Goal: Communication & Community: Answer question/provide support

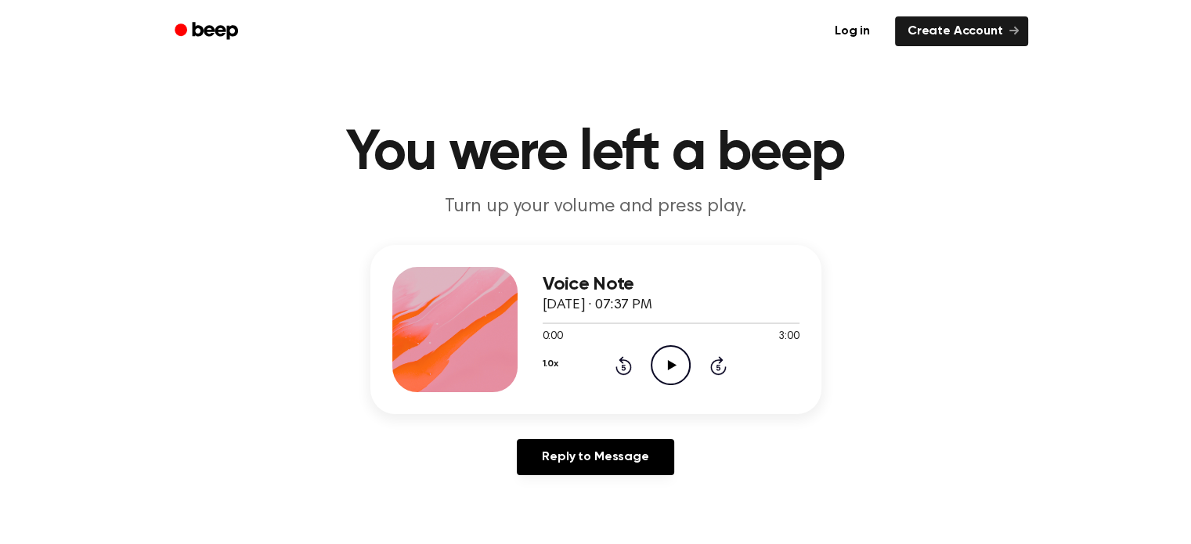
click at [668, 370] on icon "Play Audio" at bounding box center [671, 365] width 40 height 40
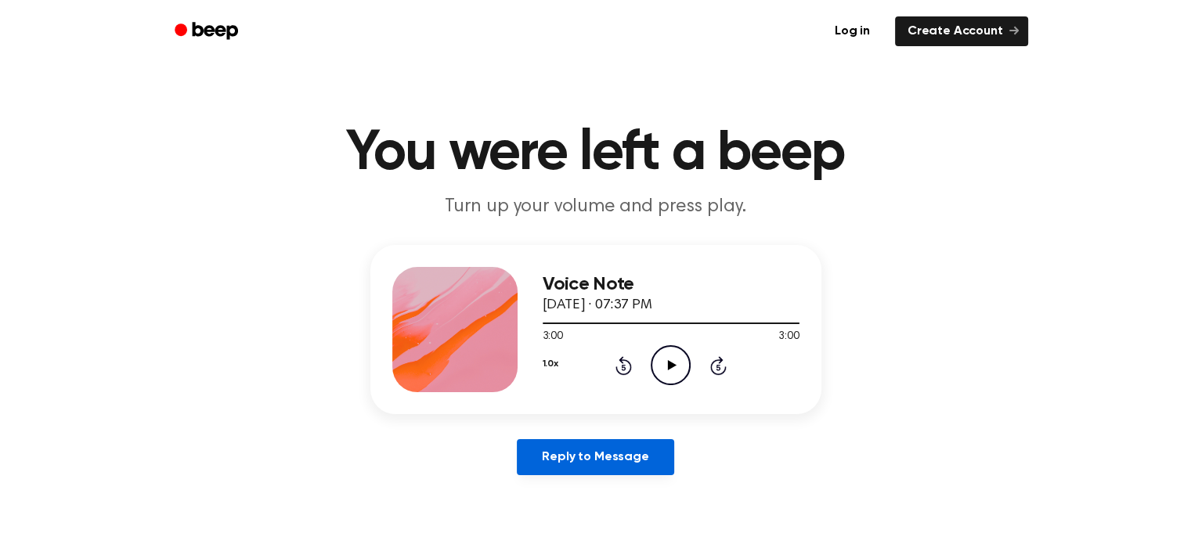
click at [582, 461] on link "Reply to Message" at bounding box center [595, 457] width 157 height 36
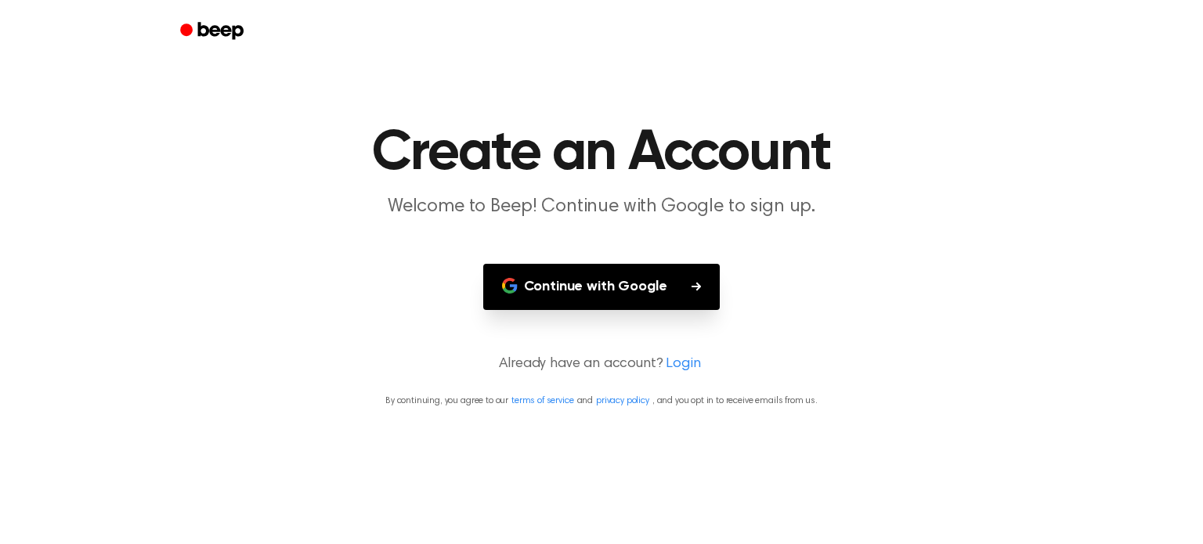
click at [625, 286] on button "Continue with Google" at bounding box center [601, 287] width 237 height 46
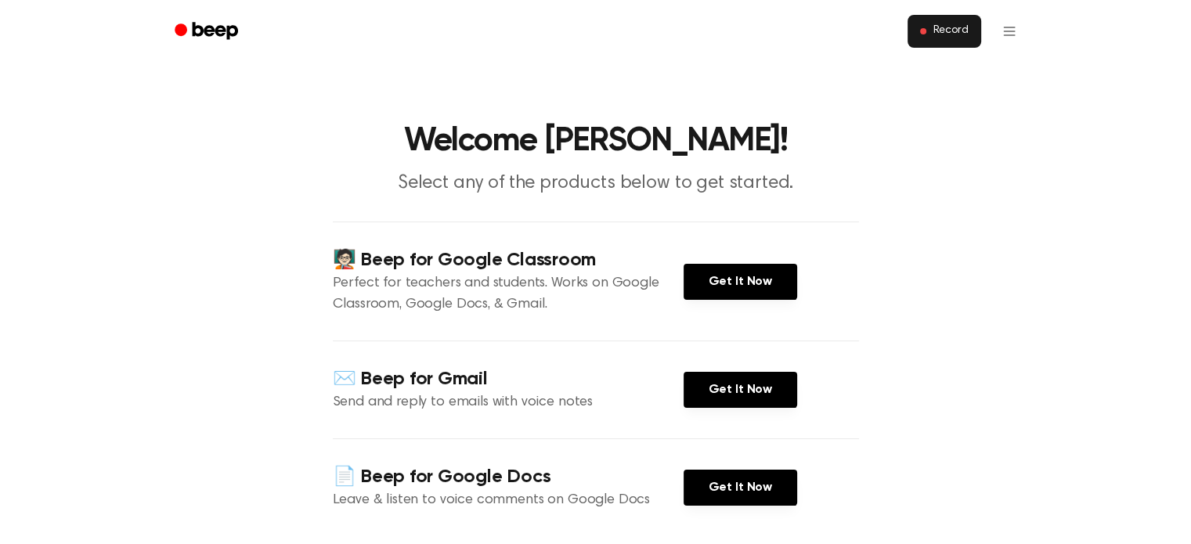
click at [959, 27] on span "Record" at bounding box center [950, 31] width 35 height 14
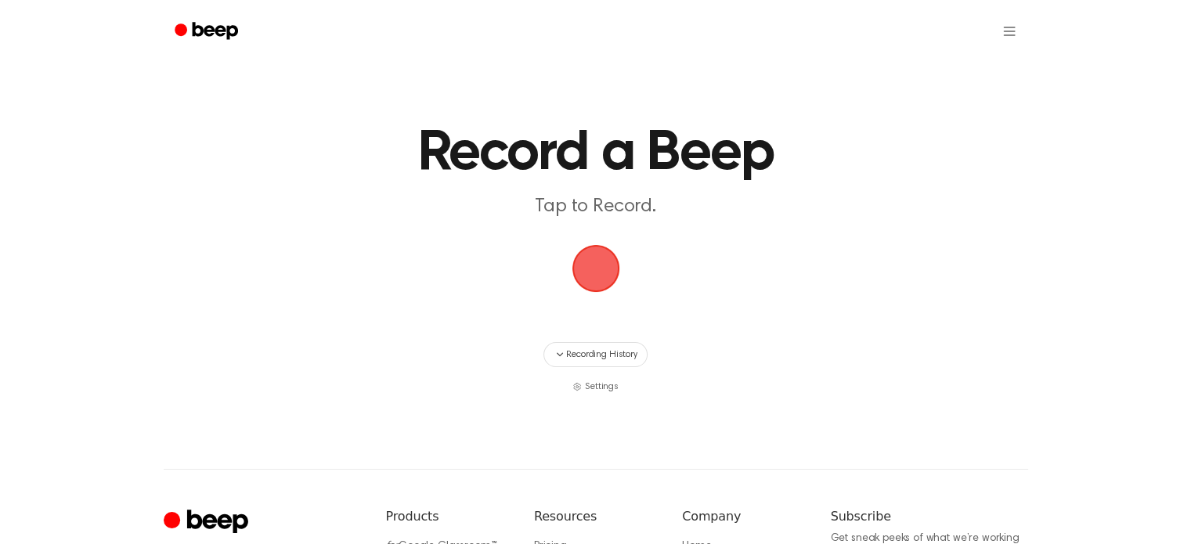
drag, startPoint x: 590, startPoint y: 273, endPoint x: 638, endPoint y: 281, distance: 48.5
click at [590, 273] on span "button" at bounding box center [596, 269] width 44 height 44
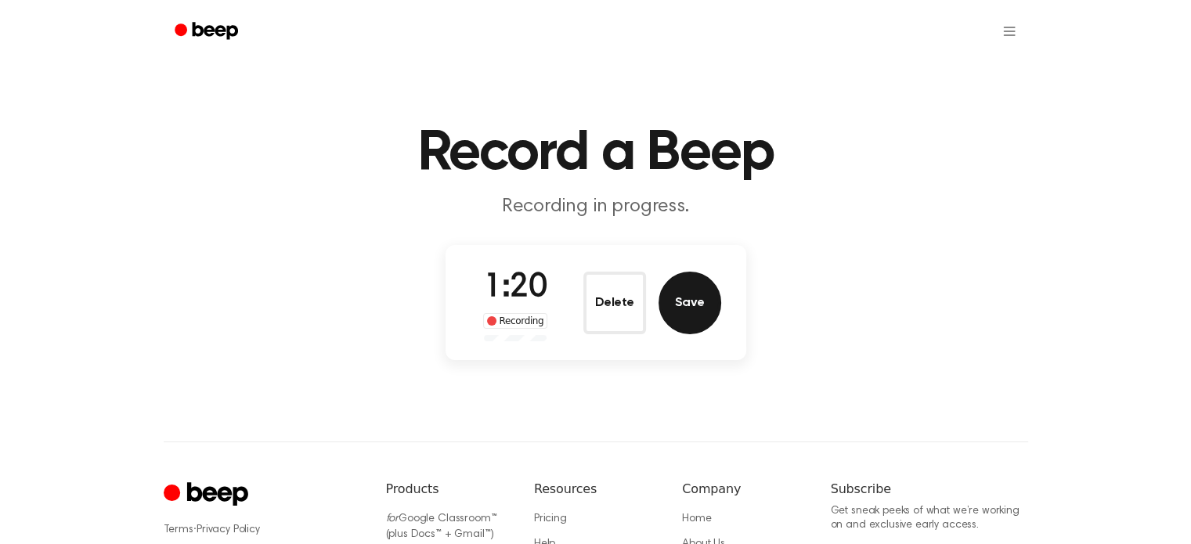
click at [688, 303] on button "Save" at bounding box center [690, 303] width 63 height 63
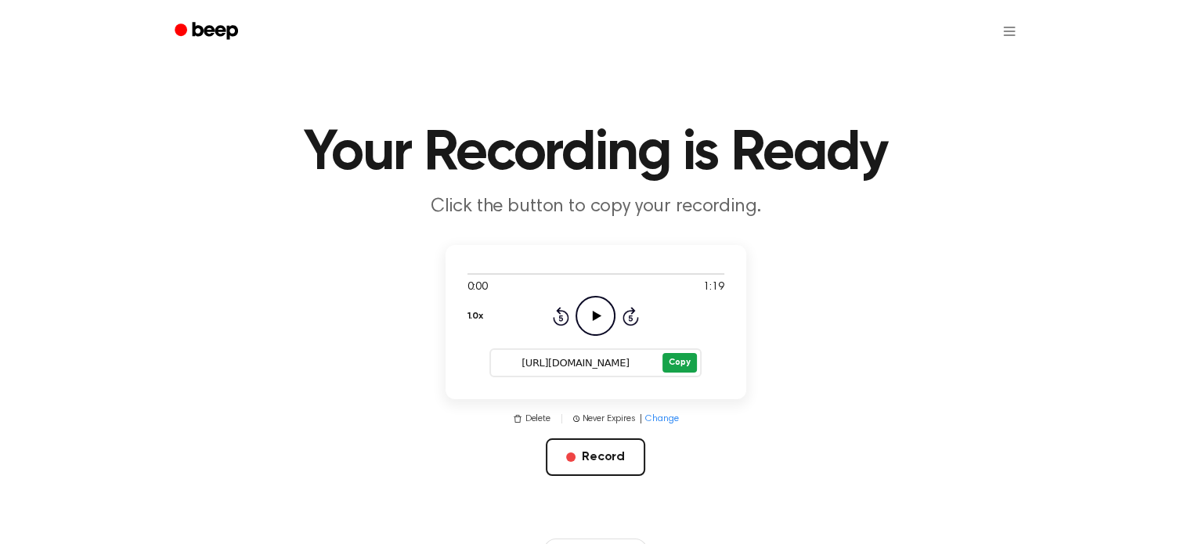
click at [674, 367] on button "Copy" at bounding box center [680, 363] width 34 height 20
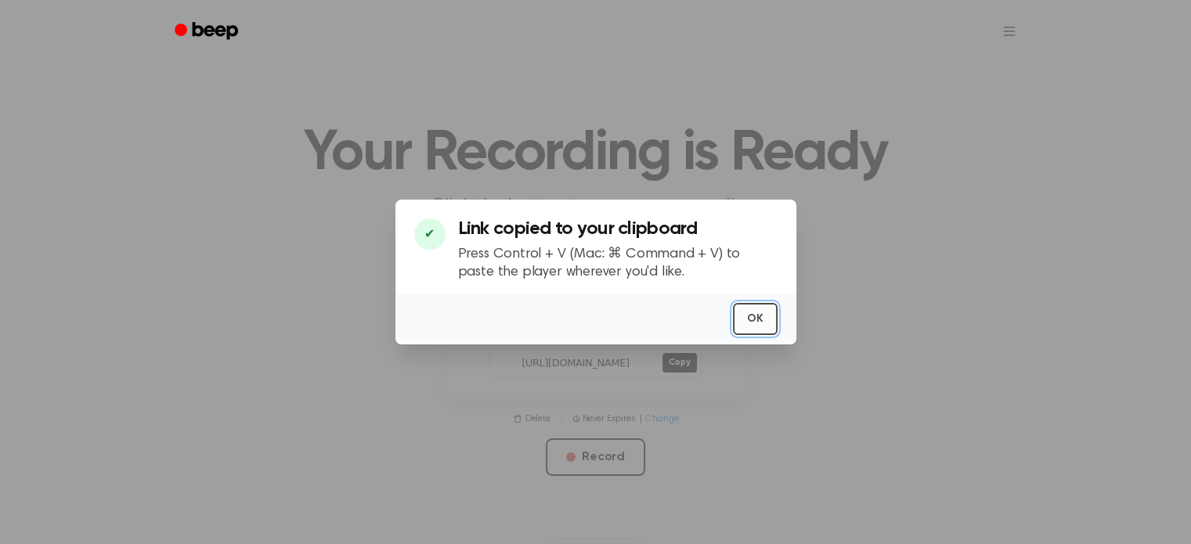
click at [749, 322] on button "OK" at bounding box center [755, 319] width 45 height 32
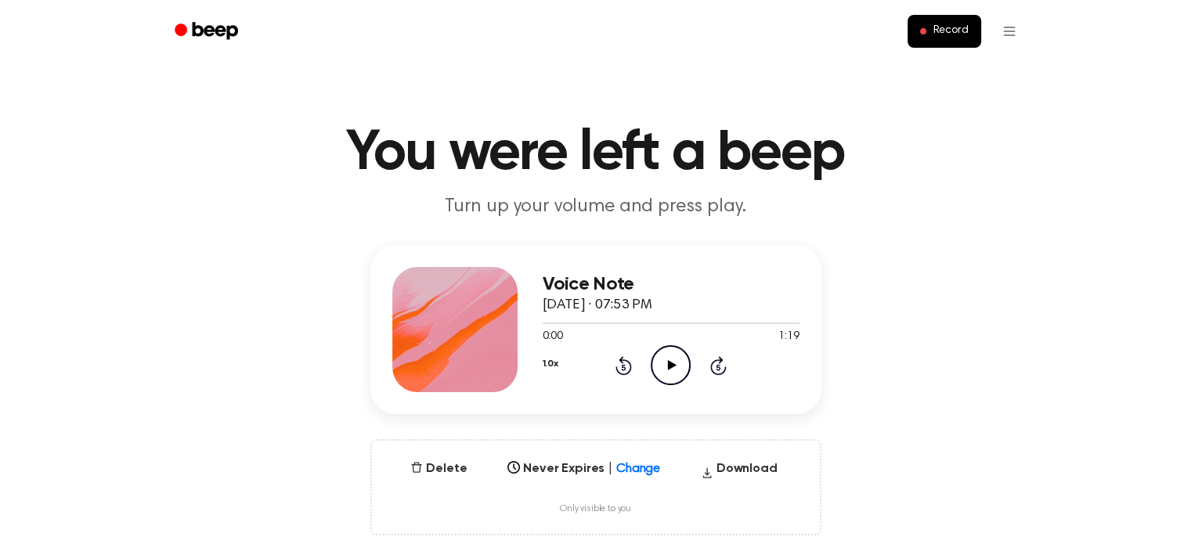
click at [674, 373] on icon "Play Audio" at bounding box center [671, 365] width 40 height 40
